Goal: Task Accomplishment & Management: Manage account settings

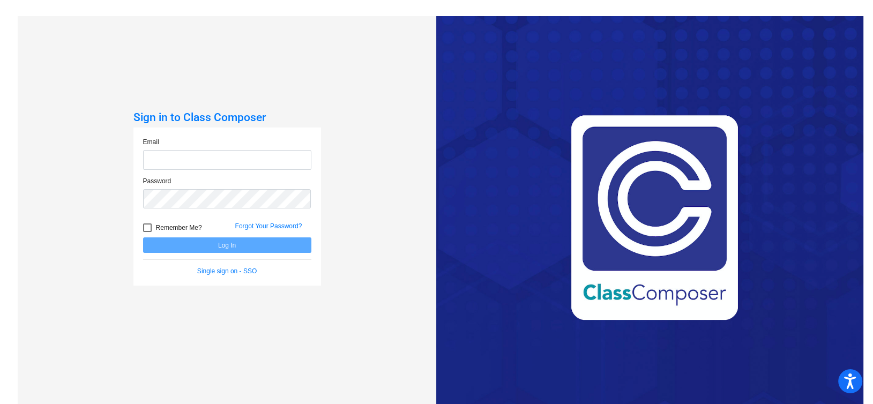
type input "[EMAIL_ADDRESS][DOMAIN_NAME]"
click at [231, 242] on button "Log In" at bounding box center [227, 245] width 168 height 16
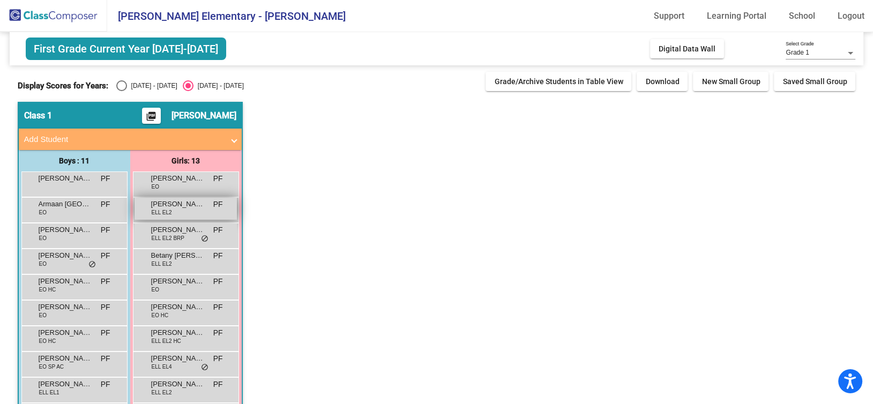
scroll to position [54, 0]
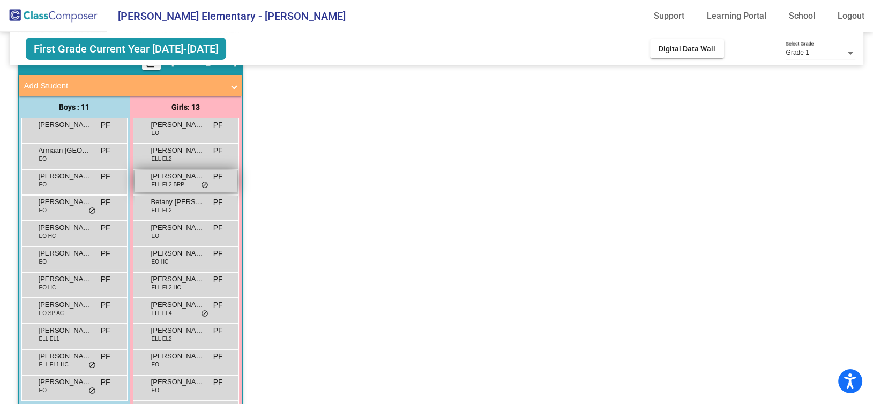
click at [175, 176] on span "[PERSON_NAME]" at bounding box center [178, 176] width 54 height 11
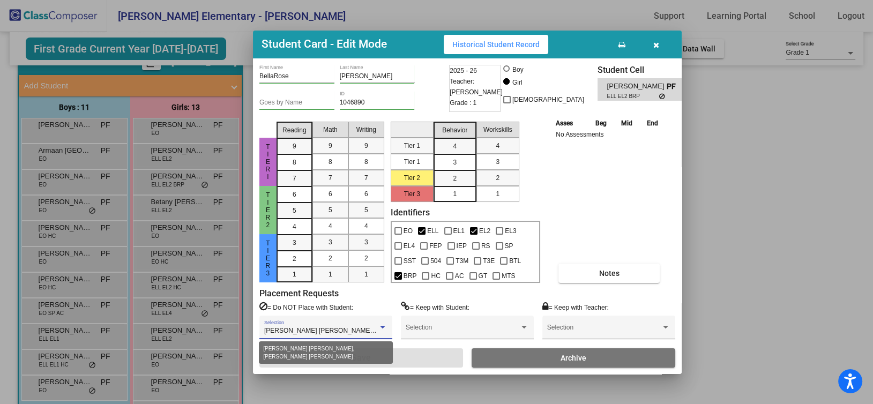
click at [384, 326] on div at bounding box center [382, 327] width 5 height 3
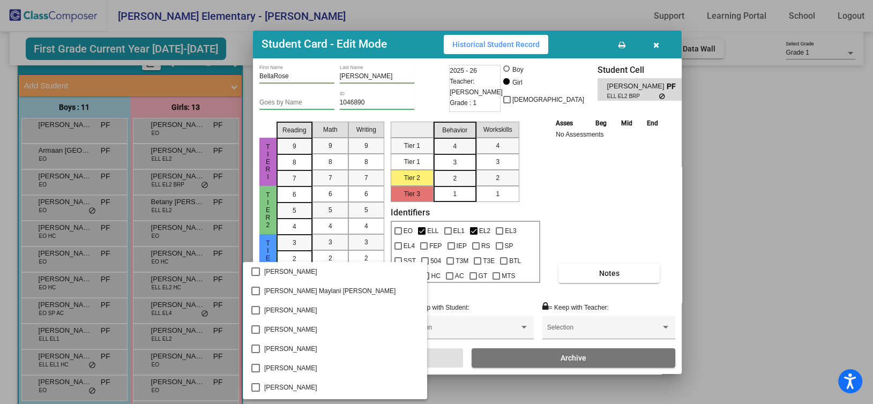
scroll to position [500, 0]
click at [579, 225] on div at bounding box center [436, 202] width 873 height 404
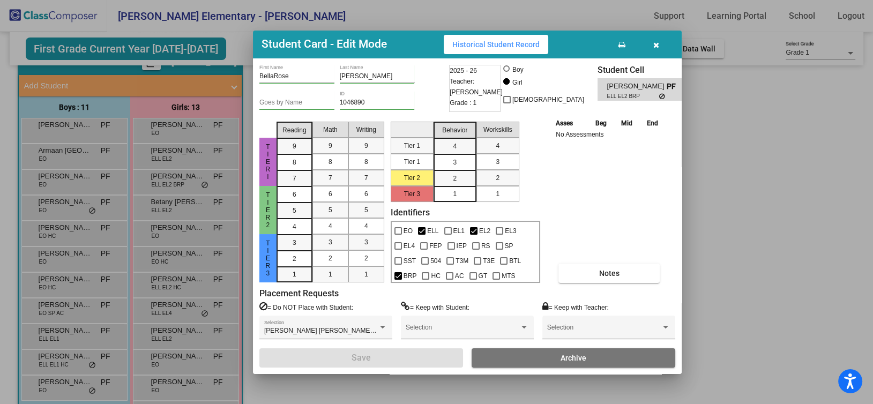
click at [370, 299] on div "Placement Requests = Do NOT Place with Student: [PERSON_NAME] [PERSON_NAME], [P…" at bounding box center [467, 318] width 416 height 60
click at [604, 277] on button "Notes" at bounding box center [609, 273] width 101 height 19
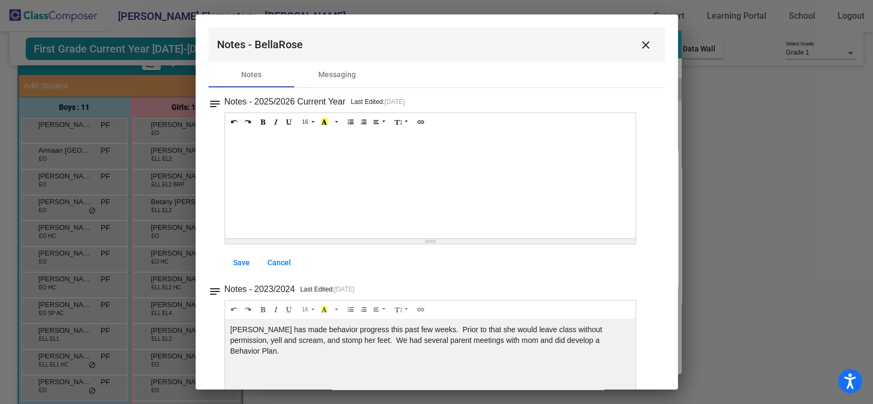
scroll to position [54, 0]
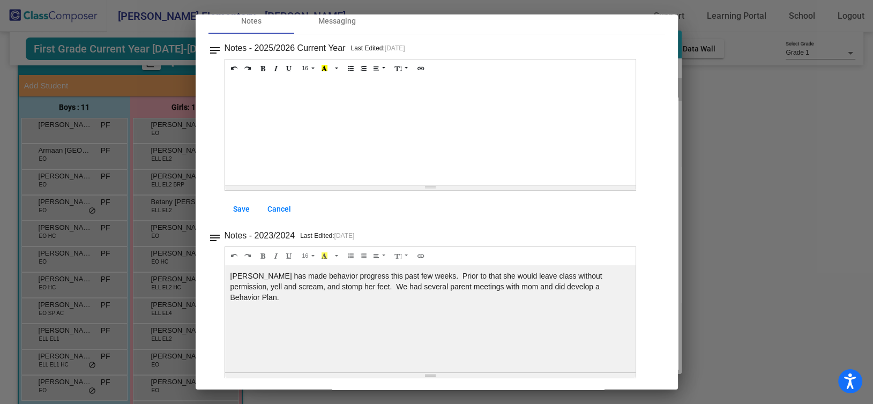
click at [753, 186] on div at bounding box center [436, 202] width 873 height 404
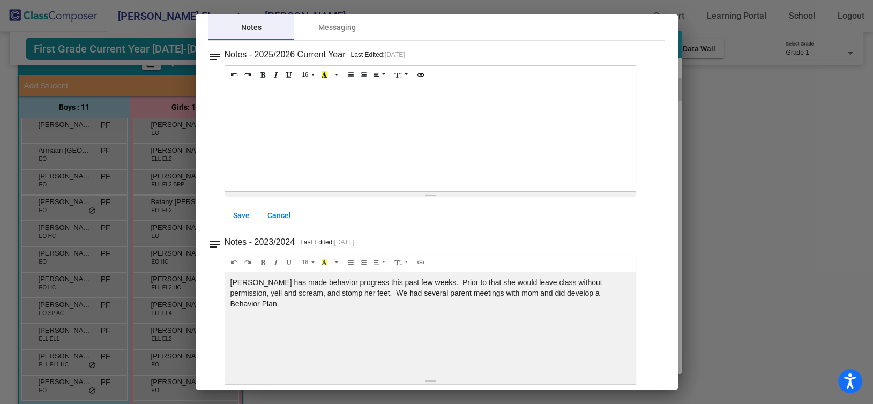
scroll to position [54, 0]
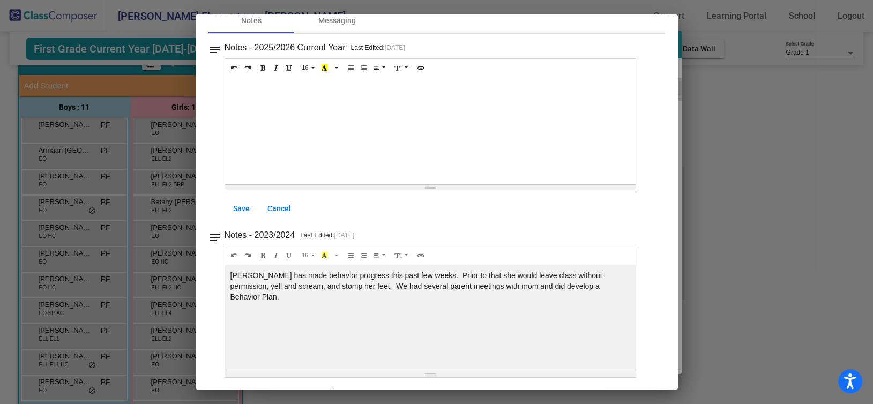
click at [108, 151] on div at bounding box center [436, 202] width 873 height 404
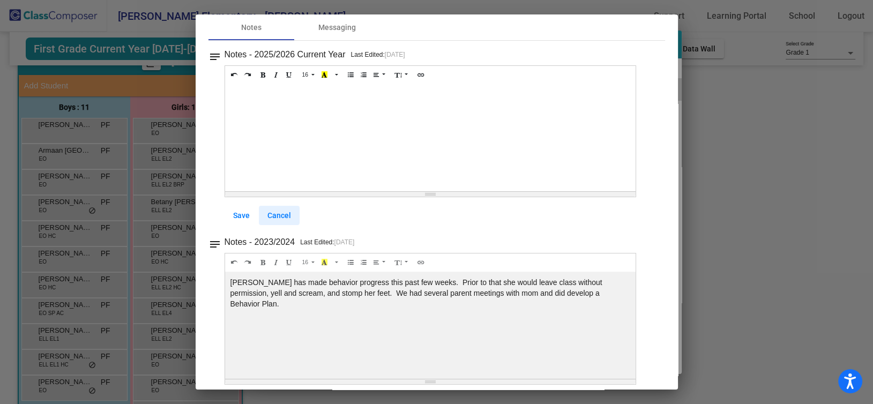
click at [274, 212] on span "Cancel" at bounding box center [280, 215] width 24 height 9
click at [242, 220] on link "Save" at bounding box center [242, 215] width 34 height 19
